Goal: Transaction & Acquisition: Purchase product/service

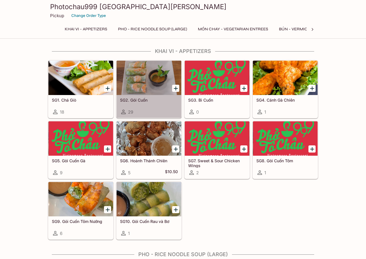
click at [148, 77] on div at bounding box center [149, 78] width 65 height 34
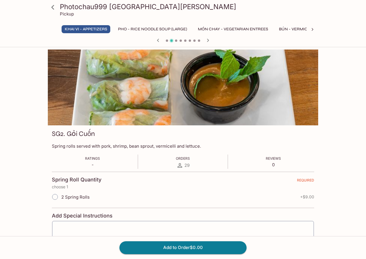
click at [50, 8] on icon at bounding box center [53, 7] width 10 height 10
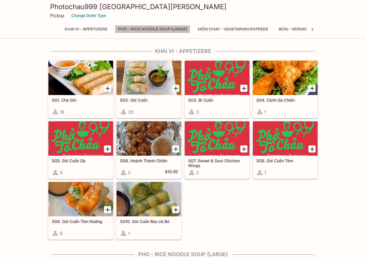
click at [147, 30] on button "Pho - Rice Noodle Soup (Large)" at bounding box center [152, 29] width 75 height 8
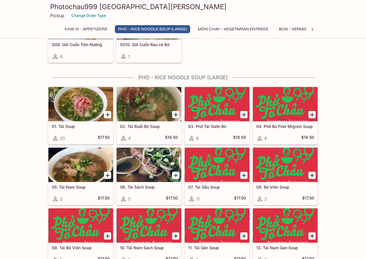
scroll to position [203, 0]
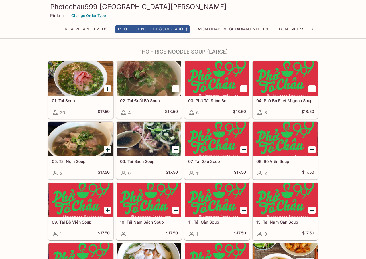
click at [92, 85] on div at bounding box center [80, 78] width 65 height 34
